Goal: Information Seeking & Learning: Check status

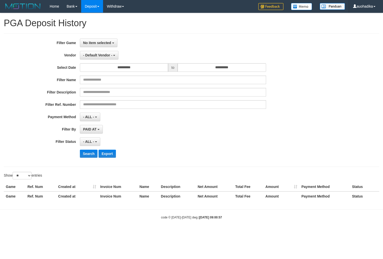
select select
select select "**"
click at [101, 45] on button "No item selected" at bounding box center [99, 43] width 38 height 9
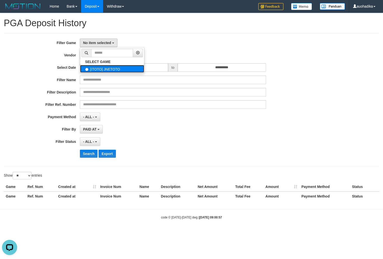
click at [107, 67] on label "[ITOTO] JNETOTO" at bounding box center [112, 69] width 64 height 8
select select "***"
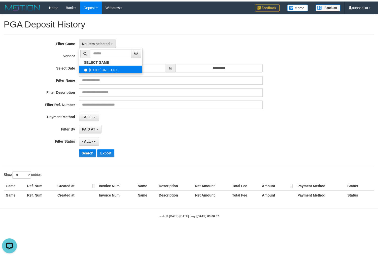
scroll to position [4, 0]
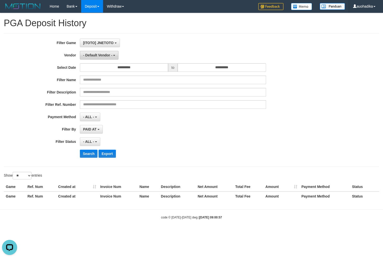
click at [107, 59] on button "- Default Vendor -" at bounding box center [99, 55] width 39 height 9
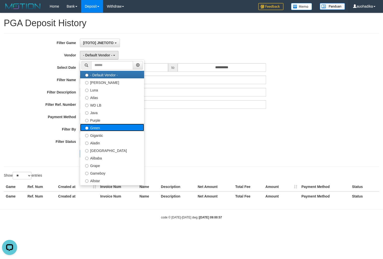
click at [111, 125] on label "Green" at bounding box center [112, 128] width 64 height 8
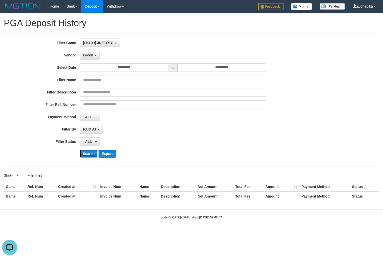
click at [95, 153] on button "Search" at bounding box center [89, 154] width 18 height 8
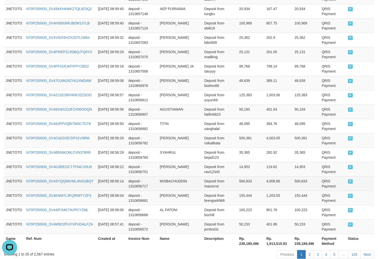
scroll to position [353, 0]
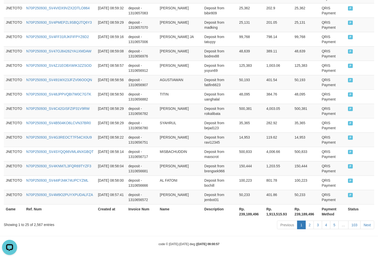
click at [33, 227] on div "Showing 1 to 25 of 2,567 entries" at bounding box center [79, 223] width 150 height 7
click at [34, 226] on div "Showing 1 to 25 of 2,567 entries" at bounding box center [79, 223] width 150 height 7
click at [240, 213] on th "Rp. 239,189,496" at bounding box center [250, 211] width 27 height 14
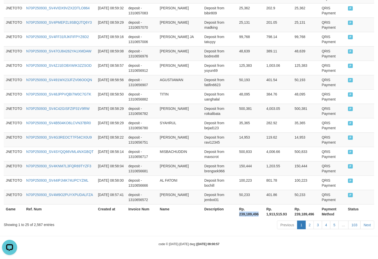
click at [240, 213] on th "Rp. 239,189,496" at bounding box center [250, 211] width 27 height 14
copy th "239,189,496"
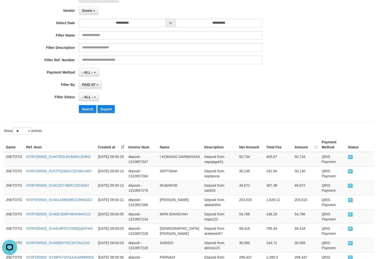
scroll to position [0, 0]
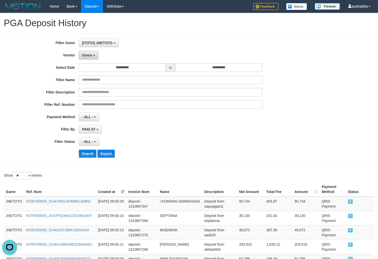
click at [83, 59] on button "Green" at bounding box center [89, 55] width 20 height 9
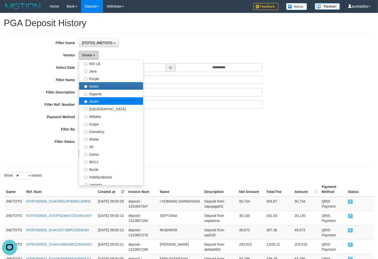
scroll to position [42, 0]
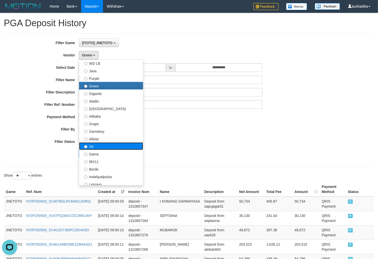
click at [101, 145] on label "Xtr" at bounding box center [111, 146] width 64 height 8
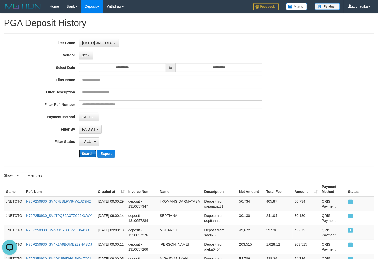
click at [88, 157] on button "Search" at bounding box center [88, 154] width 18 height 8
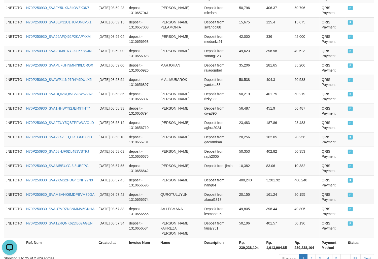
scroll to position [363, 0]
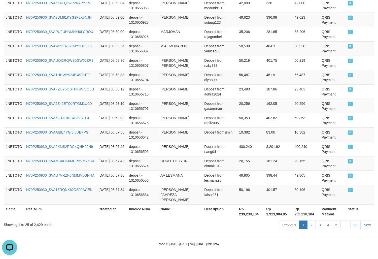
click at [36, 228] on div "Showing 1 to 25 of 2,429 entries Previous 1 2 3 4 5 … 98 Next" at bounding box center [189, 225] width 378 height 11
copy div "2,429"
drag, startPoint x: 245, startPoint y: 210, endPoint x: 246, endPoint y: 215, distance: 4.7
click at [245, 210] on th "Rp. 239,238,104" at bounding box center [250, 211] width 27 height 14
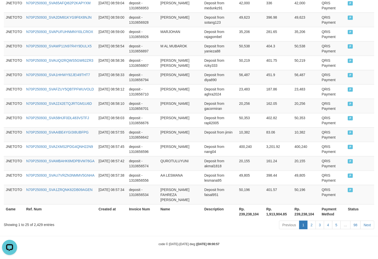
click at [247, 215] on th "Rp. 239,238,104" at bounding box center [250, 211] width 27 height 14
copy th "2"
click at [251, 216] on th "Rp. 239,238,104" at bounding box center [250, 211] width 27 height 14
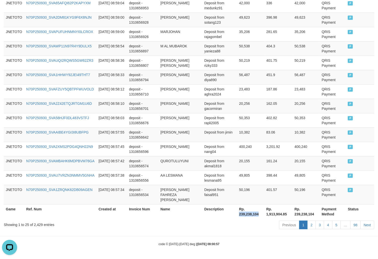
copy th "239,238,104"
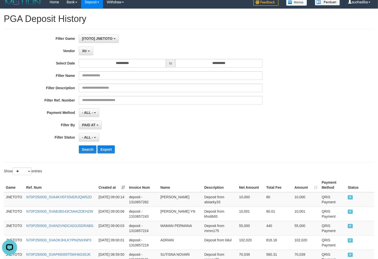
scroll to position [0, 0]
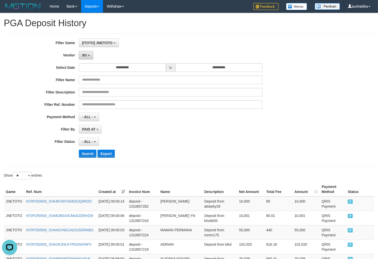
click at [85, 53] on button "Xtr" at bounding box center [86, 55] width 14 height 9
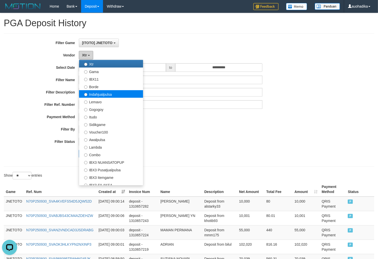
scroll to position [126, 0]
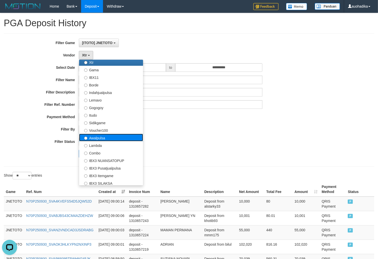
click at [103, 139] on label "Awalpulsa" at bounding box center [111, 138] width 64 height 8
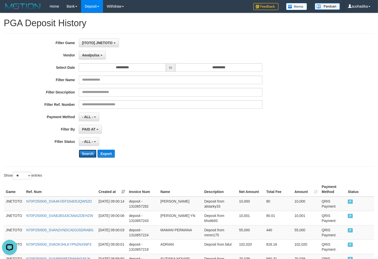
click at [91, 155] on button "Search" at bounding box center [88, 154] width 18 height 8
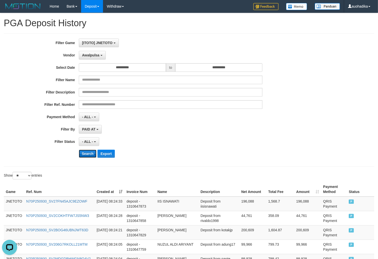
click at [94, 153] on button "Search" at bounding box center [88, 154] width 18 height 8
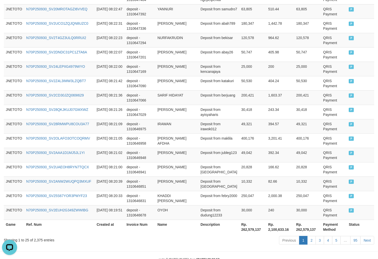
scroll to position [353, 0]
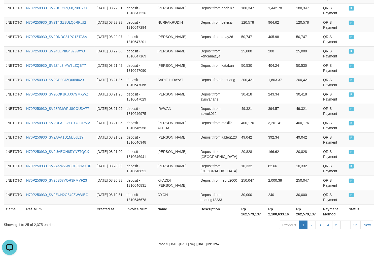
click at [38, 226] on div "Showing 1 to 25 of 2,375 entries" at bounding box center [79, 223] width 150 height 7
copy div "2,375"
click at [247, 215] on th "Rp. 262,579,137" at bounding box center [252, 211] width 27 height 14
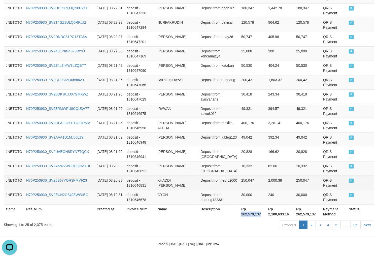
copy th "262,579,137"
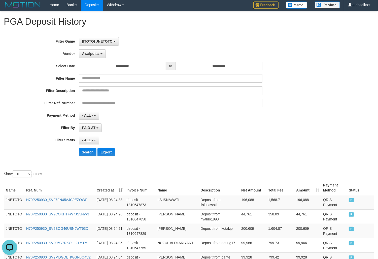
scroll to position [0, 0]
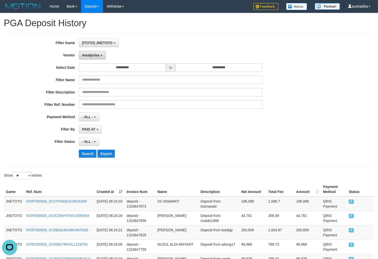
click at [95, 56] on span "Awalpulsa" at bounding box center [90, 55] width 17 height 4
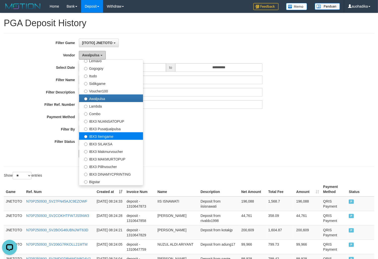
scroll to position [168, 0]
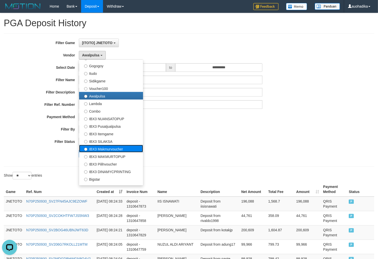
click at [121, 150] on label "IBX3 Makmurvoucher" at bounding box center [111, 149] width 64 height 8
select select "**********"
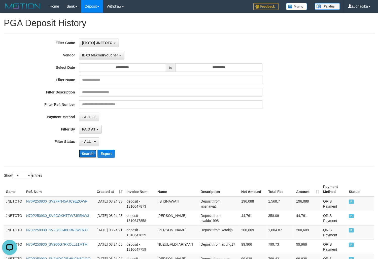
click at [91, 151] on button "Search" at bounding box center [88, 154] width 18 height 8
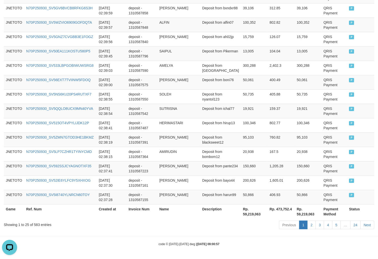
scroll to position [353, 0]
click at [249, 215] on th "Rp. 59,219,063" at bounding box center [254, 211] width 27 height 14
copy th "59,219,063"
